Goal: Information Seeking & Learning: Learn about a topic

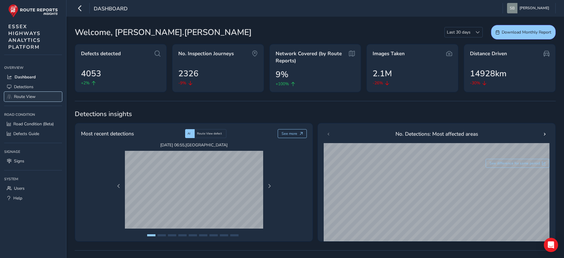
click at [23, 96] on span "Route View" at bounding box center [25, 97] width 22 height 6
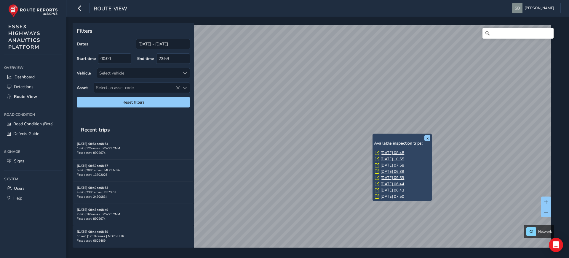
click at [399, 152] on link "[DATE] 08:48" at bounding box center [393, 152] width 24 height 5
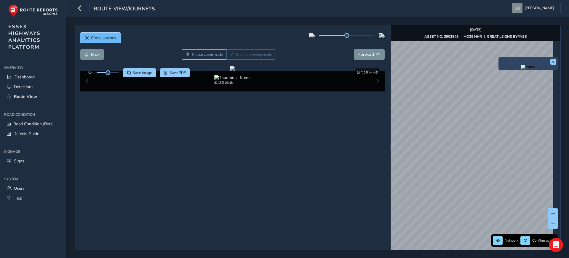
click at [110, 38] on span "Close journey" at bounding box center [103, 38] width 25 height 6
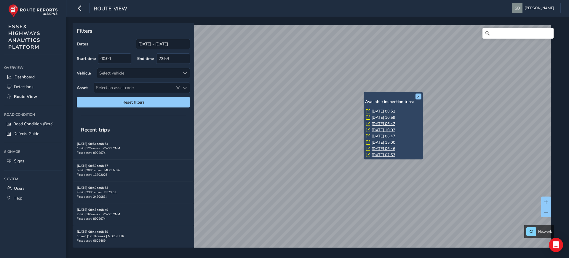
click at [389, 111] on link "[DATE] 08:52" at bounding box center [384, 111] width 24 height 5
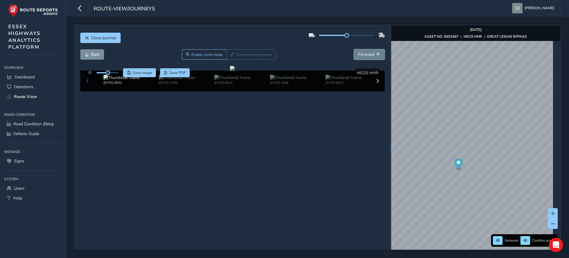
click at [369, 55] on span "Forward" at bounding box center [367, 55] width 16 height 6
click at [370, 55] on span "Forward" at bounding box center [367, 55] width 16 height 6
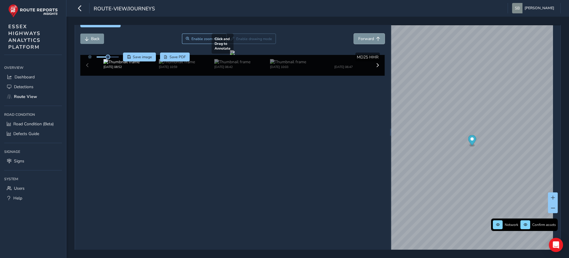
scroll to position [23, 0]
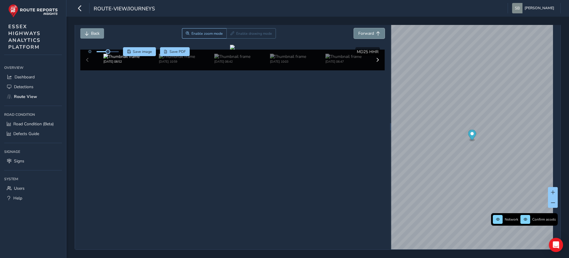
click at [370, 32] on span "Forward" at bounding box center [367, 34] width 16 height 6
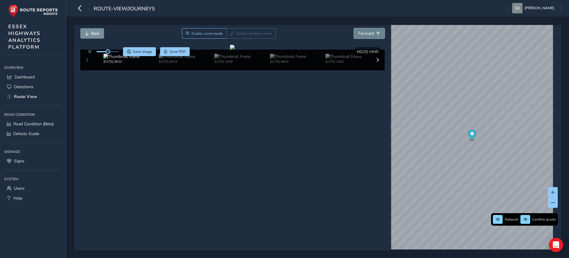
click at [370, 32] on span "Forward" at bounding box center [367, 34] width 16 height 6
click at [86, 31] on span "Back" at bounding box center [87, 33] width 4 height 4
click at [223, 59] on img at bounding box center [232, 57] width 36 height 6
click at [270, 59] on img at bounding box center [288, 57] width 36 height 6
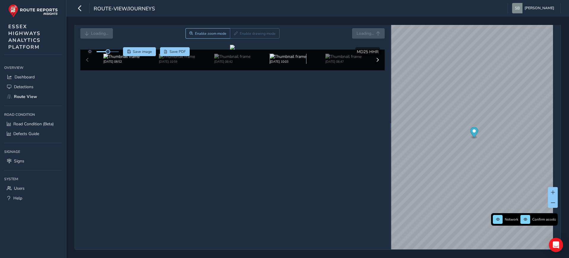
click at [280, 59] on img at bounding box center [288, 57] width 36 height 6
click at [340, 59] on img at bounding box center [344, 57] width 36 height 6
click at [278, 59] on img at bounding box center [288, 57] width 36 height 6
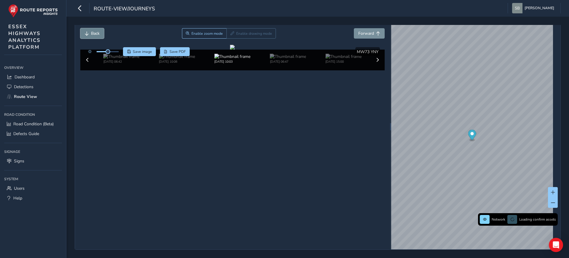
click at [92, 31] on span "Back" at bounding box center [95, 34] width 9 height 6
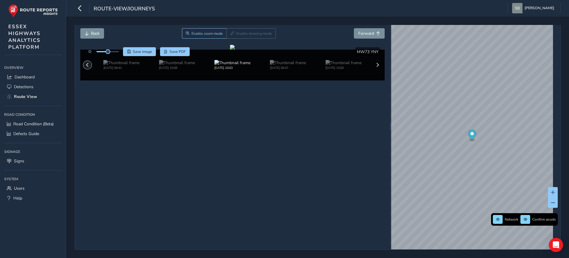
click at [89, 62] on span at bounding box center [87, 60] width 4 height 4
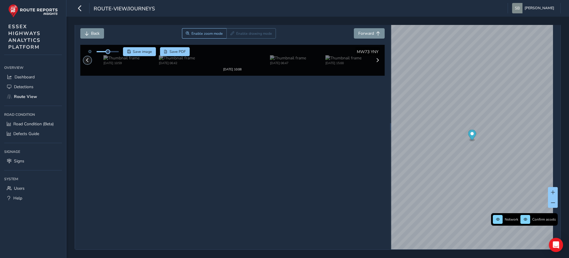
click at [89, 62] on span at bounding box center [87, 60] width 4 height 4
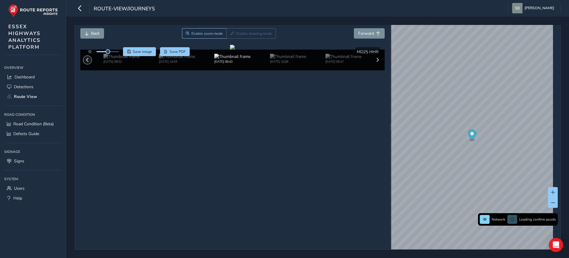
click at [89, 62] on span at bounding box center [87, 60] width 4 height 4
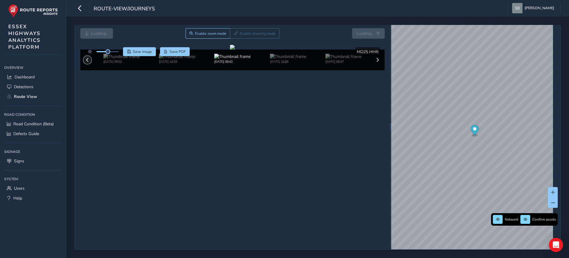
click at [89, 62] on span at bounding box center [87, 60] width 4 height 4
click at [116, 59] on img at bounding box center [122, 57] width 36 height 6
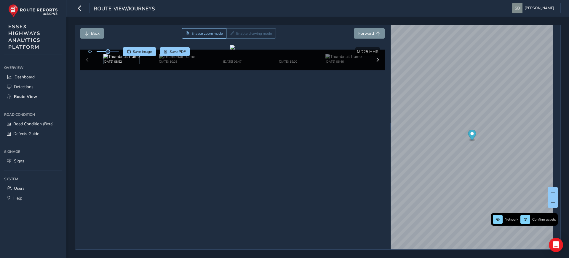
click at [119, 59] on img at bounding box center [122, 57] width 36 height 6
click at [371, 29] on button "Forward" at bounding box center [369, 33] width 31 height 10
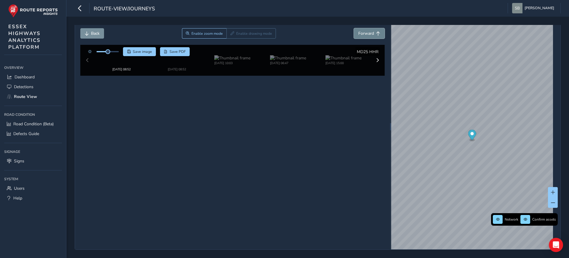
click at [371, 29] on button "Forward" at bounding box center [369, 33] width 31 height 10
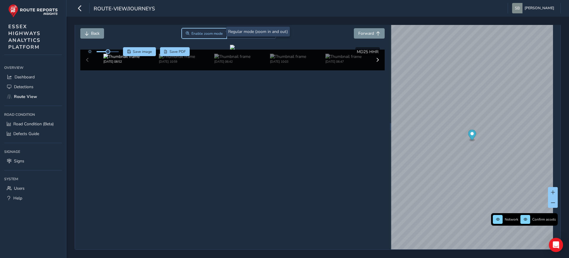
click at [192, 31] on span "Enable zoom mode" at bounding box center [207, 33] width 31 height 5
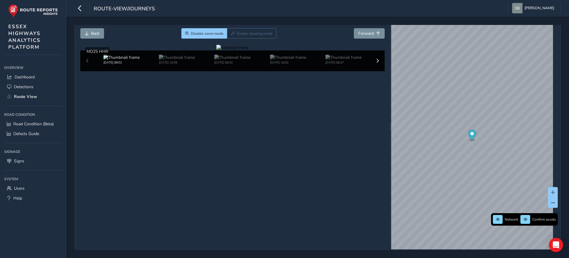
click at [216, 50] on div at bounding box center [232, 48] width 32 height 6
click at [156, 106] on img at bounding box center [505, 169] width 854 height 480
